Goal: Task Accomplishment & Management: Use online tool/utility

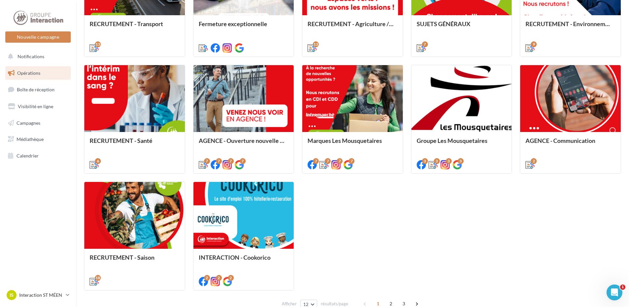
scroll to position [298, 0]
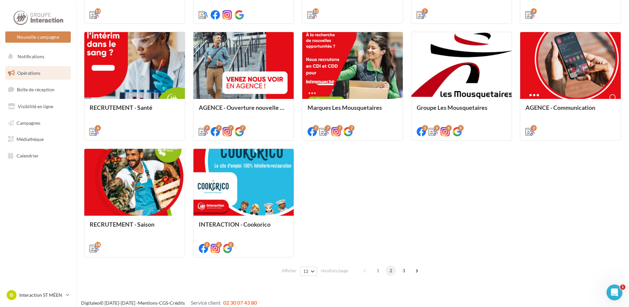
click at [389, 271] on span "2" at bounding box center [391, 270] width 11 height 11
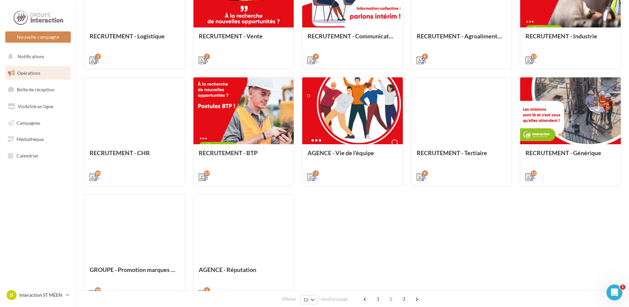
scroll to position [303, 0]
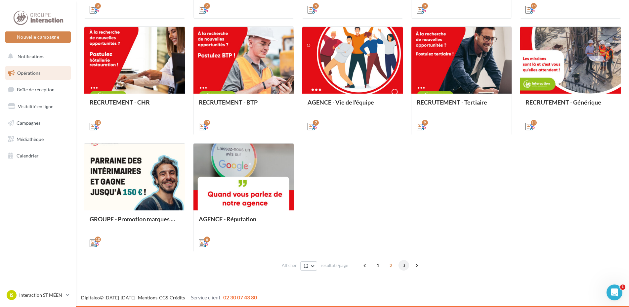
click at [403, 268] on span "3" at bounding box center [404, 265] width 11 height 11
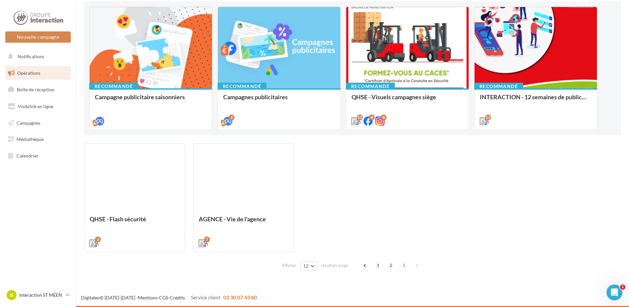
scroll to position [69, 0]
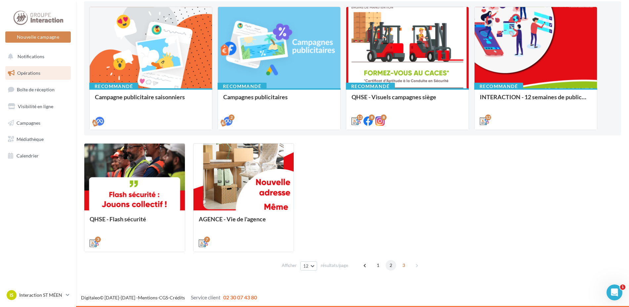
click at [390, 265] on span "2" at bounding box center [391, 265] width 11 height 11
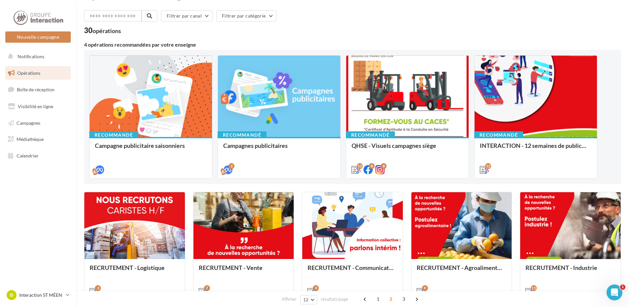
scroll to position [54, 0]
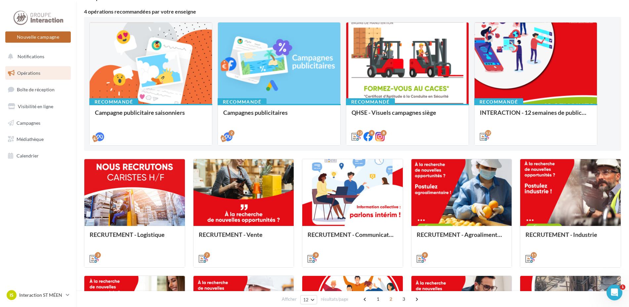
click at [46, 40] on button "Nouvelle campagne" at bounding box center [37, 36] width 65 height 11
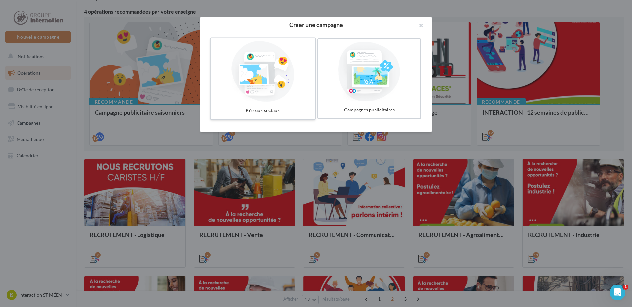
click at [246, 76] on div at bounding box center [262, 71] width 99 height 61
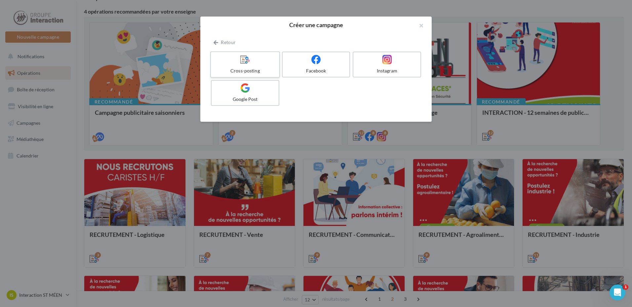
click at [244, 67] on label "Cross-posting" at bounding box center [245, 64] width 70 height 26
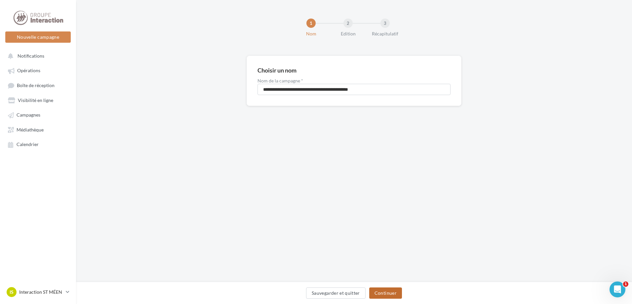
click at [392, 295] on button "Continuer" at bounding box center [385, 292] width 33 height 11
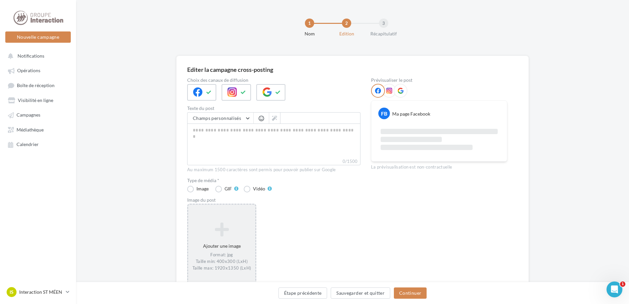
click at [230, 228] on icon at bounding box center [222, 229] width 62 height 16
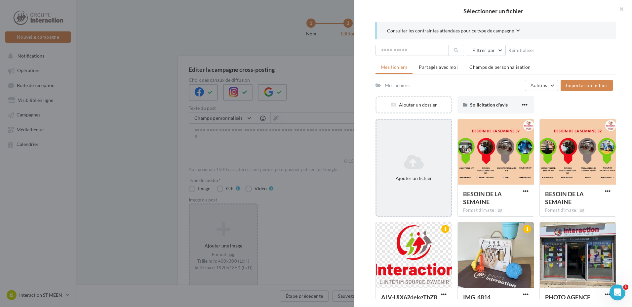
click at [401, 159] on icon at bounding box center [413, 162] width 69 height 16
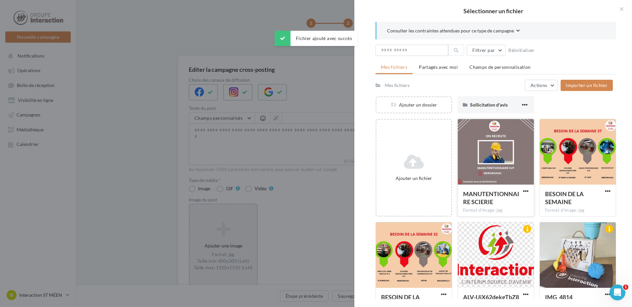
click at [504, 159] on div at bounding box center [496, 152] width 76 height 66
